Goal: Find specific page/section: Find specific page/section

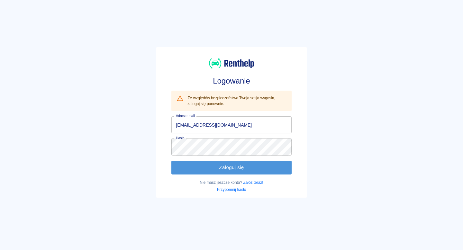
click at [212, 167] on button "Zaloguj się" at bounding box center [231, 168] width 120 height 14
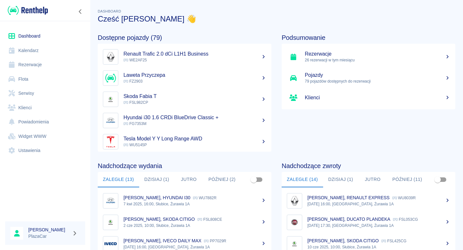
click at [39, 78] on link "Flota" at bounding box center [45, 79] width 80 height 14
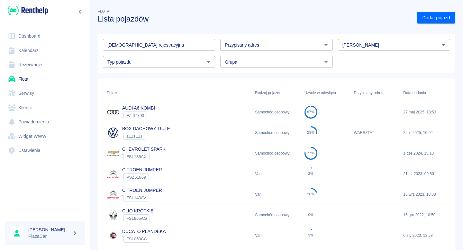
click at [371, 43] on input "[PERSON_NAME]" at bounding box center [389, 45] width 98 height 8
click at [372, 56] on li "Volkswagen" at bounding box center [394, 58] width 112 height 11
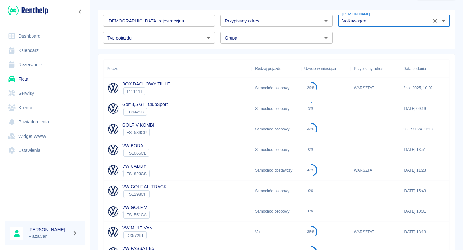
scroll to position [33, 0]
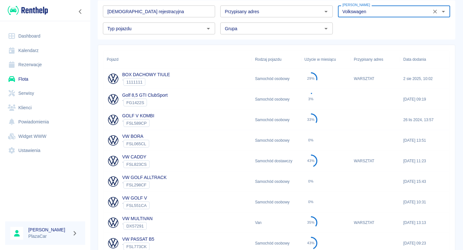
type input "Volkswagen"
click at [189, 140] on div "VW BORA ` FSL065CL" at bounding box center [178, 140] width 148 height 21
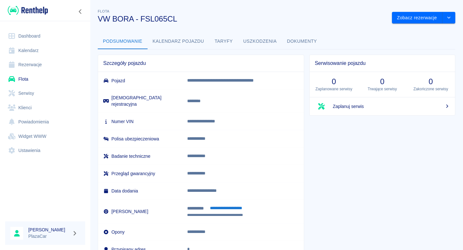
click at [302, 42] on button "Dokumenty" at bounding box center [302, 41] width 40 height 15
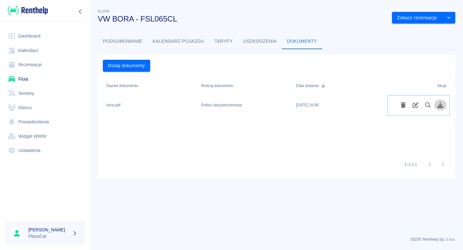
click at [441, 107] on icon "Pobierz plik" at bounding box center [441, 105] width 6 height 6
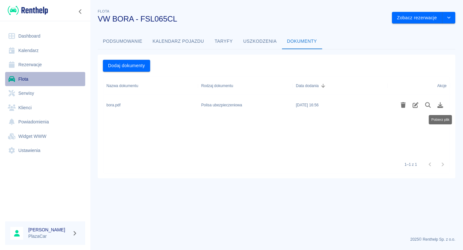
click at [44, 79] on link "Flota" at bounding box center [45, 79] width 80 height 14
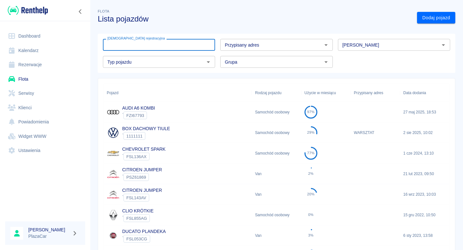
click at [190, 50] on input "[DEMOGRAPHIC_DATA] rejestracyjna" at bounding box center [159, 45] width 112 height 12
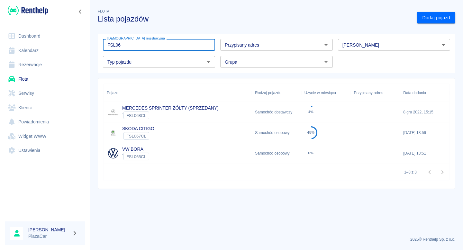
type input "FSL06"
click at [187, 114] on div "` FSL068CL" at bounding box center [170, 116] width 96 height 8
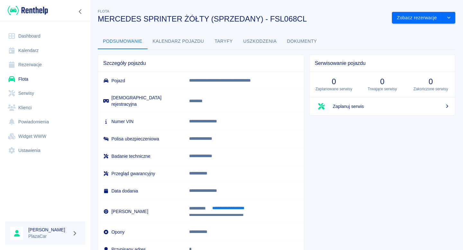
click at [312, 41] on button "Dokumenty" at bounding box center [302, 41] width 40 height 15
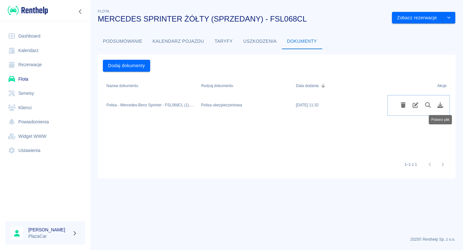
click at [439, 106] on icon "Pobierz plik" at bounding box center [441, 105] width 6 height 6
